Goal: Check status: Check status

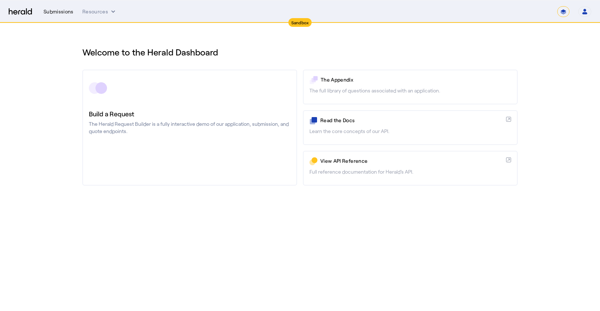
click at [61, 10] on div "Submissions" at bounding box center [59, 11] width 30 height 7
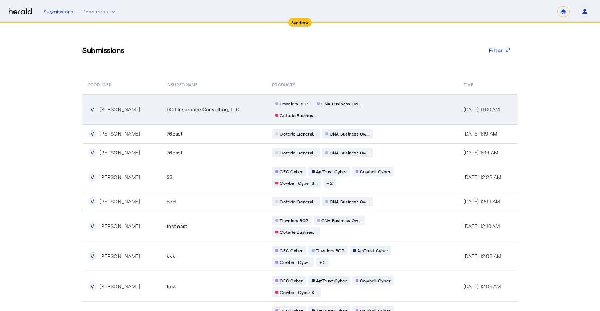
click at [178, 107] on span "DOT Insurance Consulting, LLC" at bounding box center [203, 109] width 73 height 7
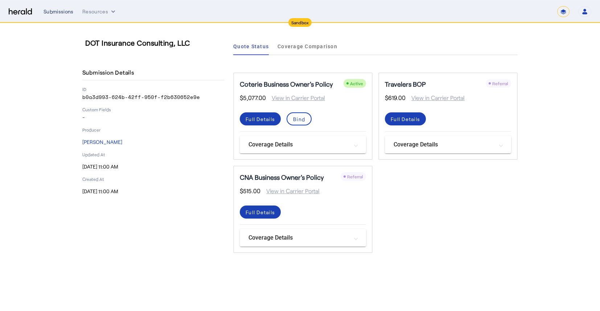
click at [57, 11] on div "Submissions" at bounding box center [59, 11] width 30 height 7
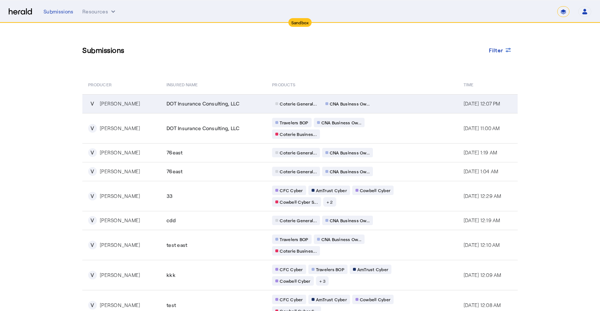
click at [391, 103] on div "Coterie General... CNA Business Ow..." at bounding box center [341, 103] width 139 height 9
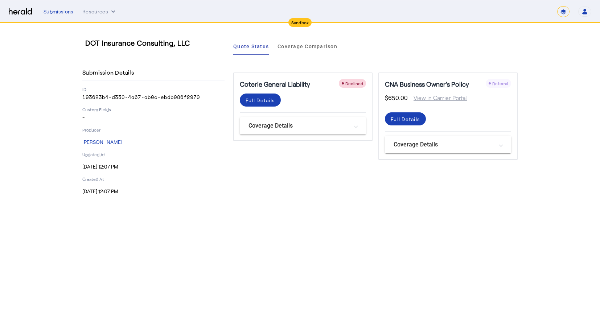
click at [445, 149] on mat-expansion-panel-header "Coverage Details" at bounding box center [448, 144] width 126 height 17
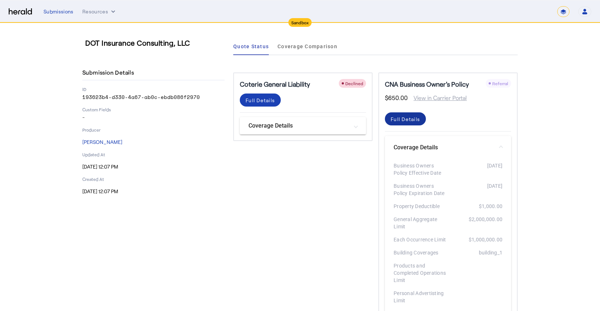
click at [408, 124] on span at bounding box center [405, 118] width 41 height 17
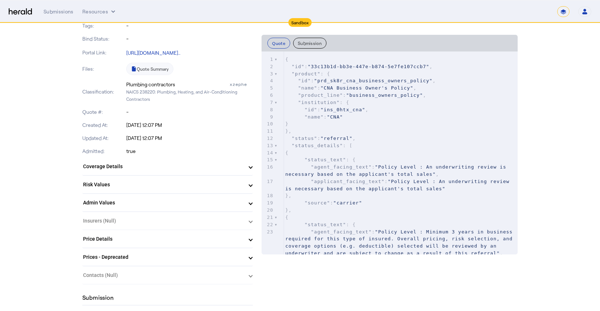
scroll to position [159, 0]
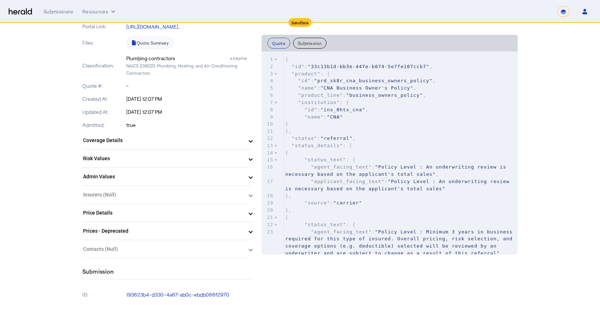
click at [175, 155] on mat-panel-title "Risk Values" at bounding box center [163, 159] width 160 height 8
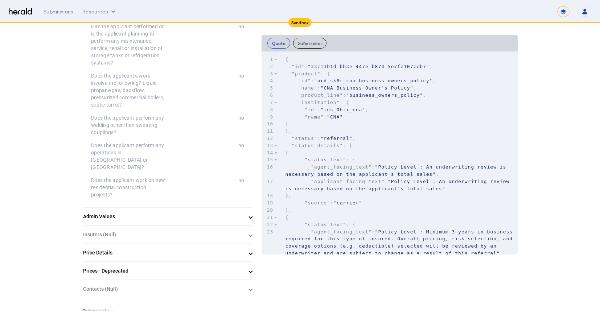
scroll to position [595, 0]
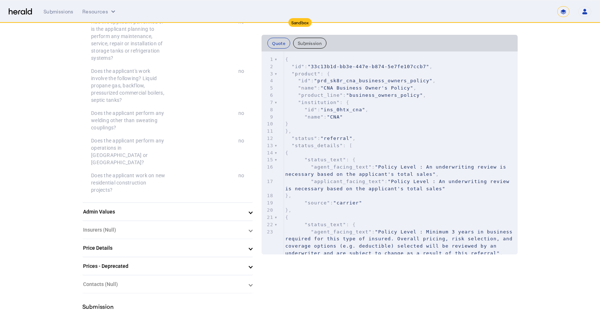
click at [175, 245] on mat-panel-title "Price Details" at bounding box center [163, 249] width 160 height 8
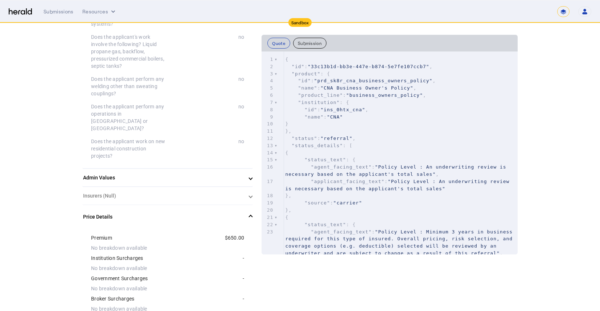
scroll to position [615, 0]
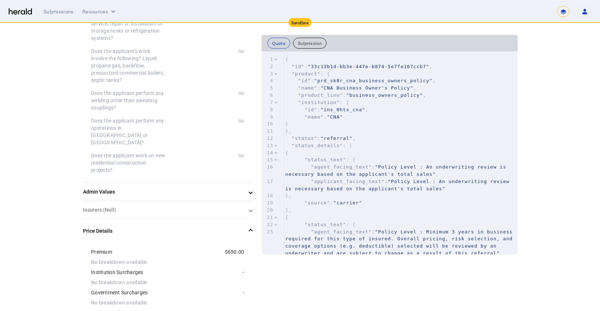
click at [167, 183] on mat-expansion-panel-header "Admin Values" at bounding box center [167, 191] width 171 height 17
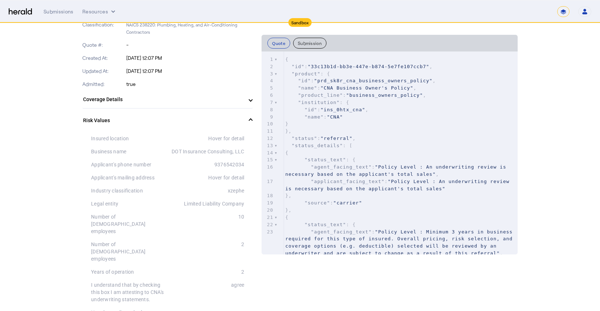
scroll to position [196, 0]
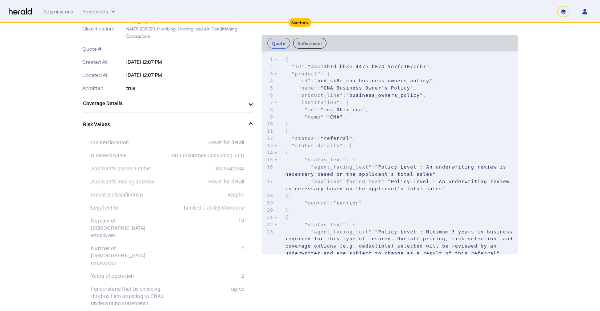
click at [163, 103] on mat-panel-title "Coverage Details" at bounding box center [163, 104] width 160 height 8
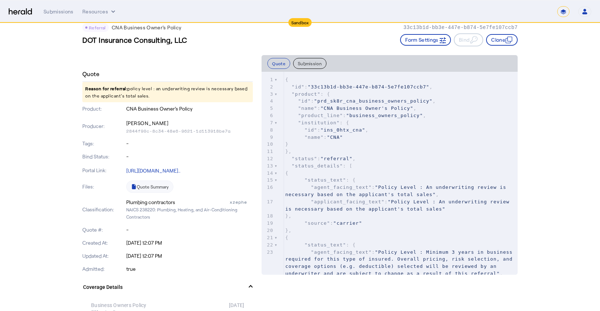
scroll to position [0, 0]
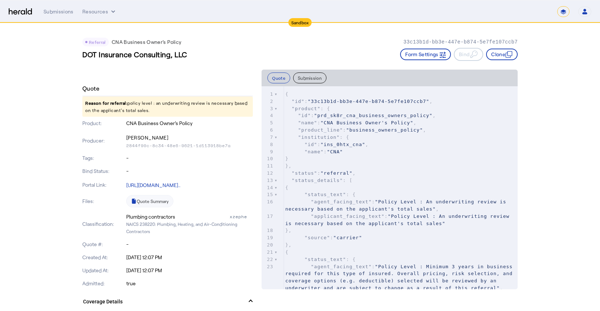
click at [343, 130] on span ""product_line" : "business_owners_policy" ," at bounding box center [355, 129] width 141 height 5
type input "******"
click at [309, 83] on button "Submission" at bounding box center [309, 78] width 33 height 11
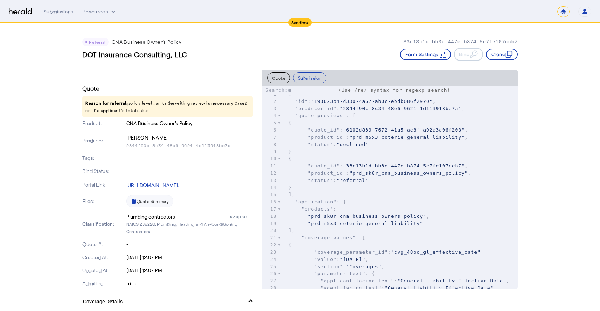
type input "***"
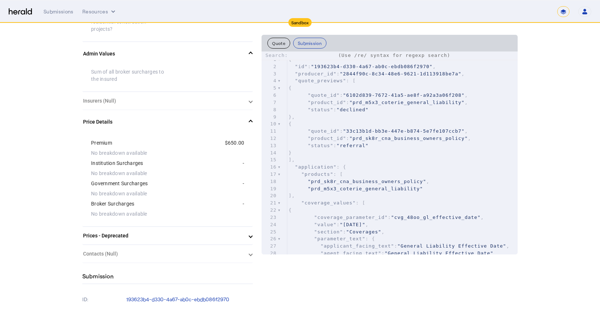
scroll to position [921, 0]
click at [203, 232] on mat-panel-title "Prices - Deprecated" at bounding box center [163, 236] width 160 height 8
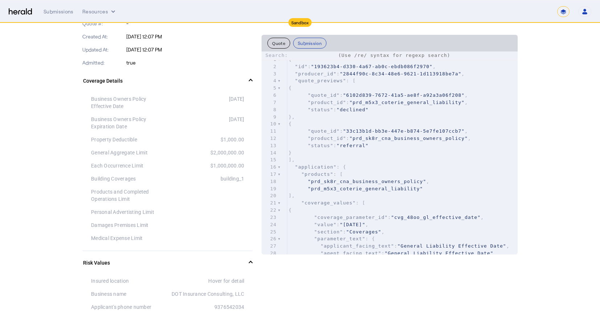
scroll to position [0, 0]
